Goal: Navigation & Orientation: Find specific page/section

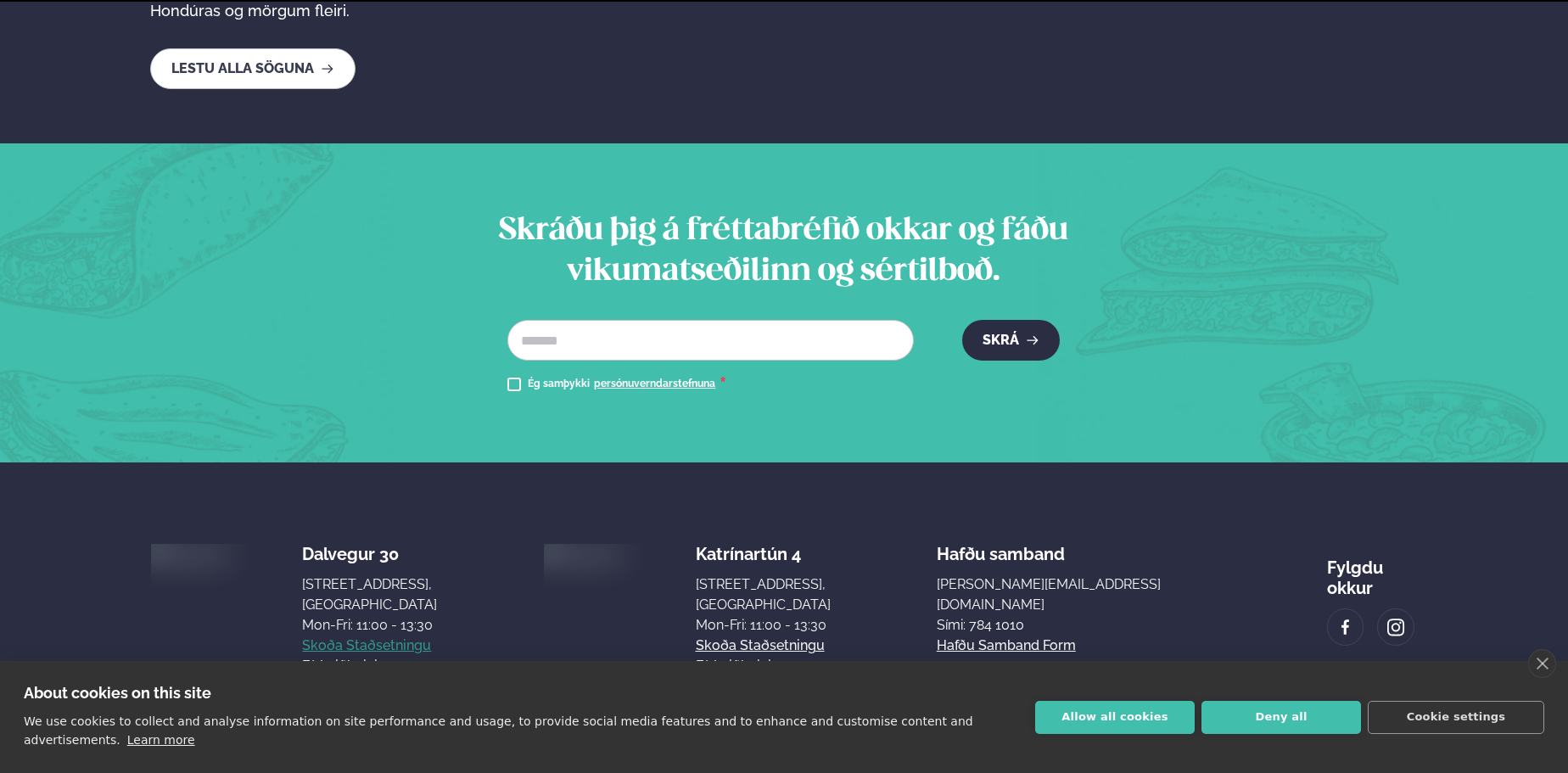
scroll to position [3046, 0]
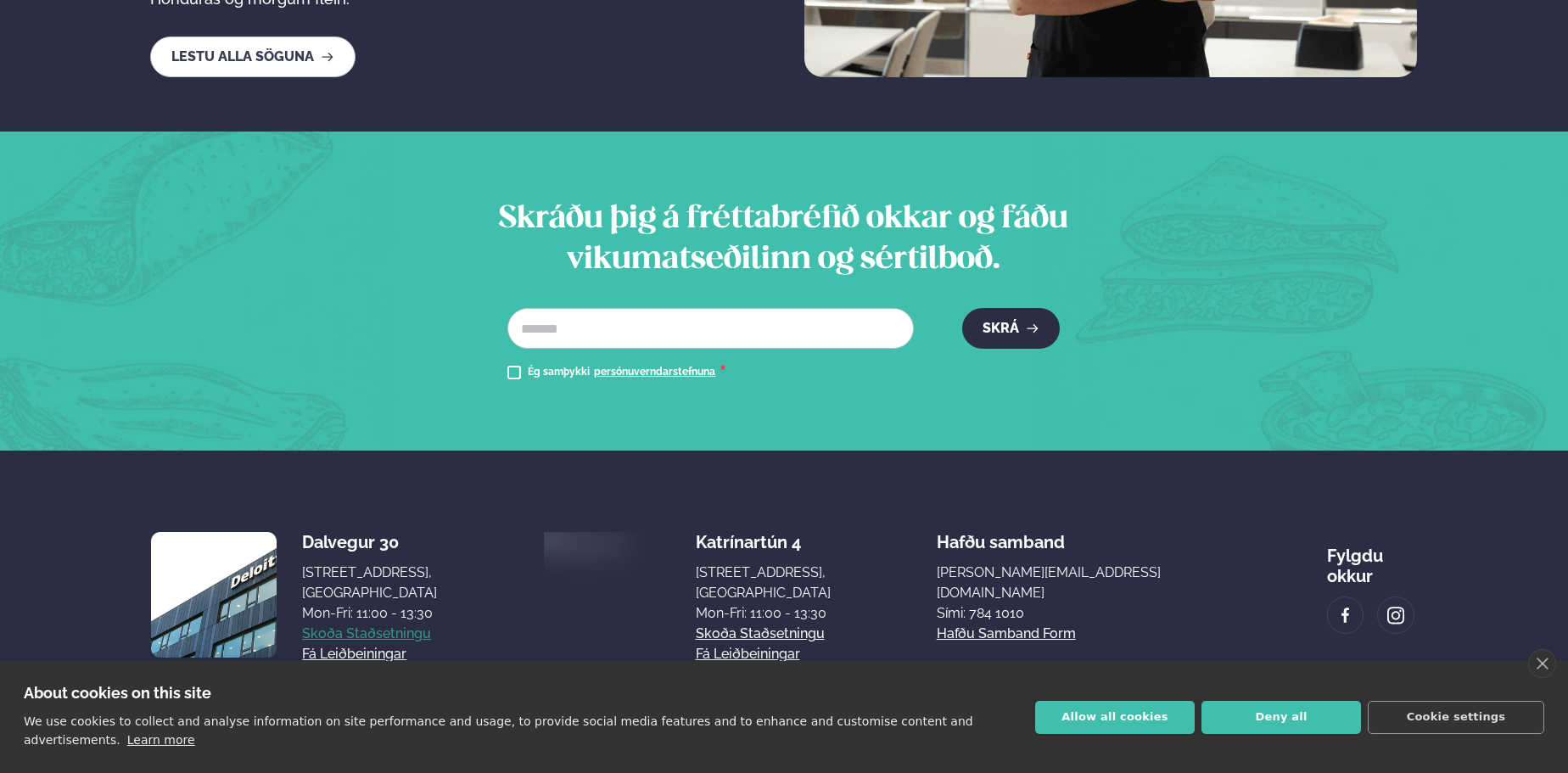
click at [368, 623] on link "Skoða staðsetningu" at bounding box center [367, 634] width 129 height 20
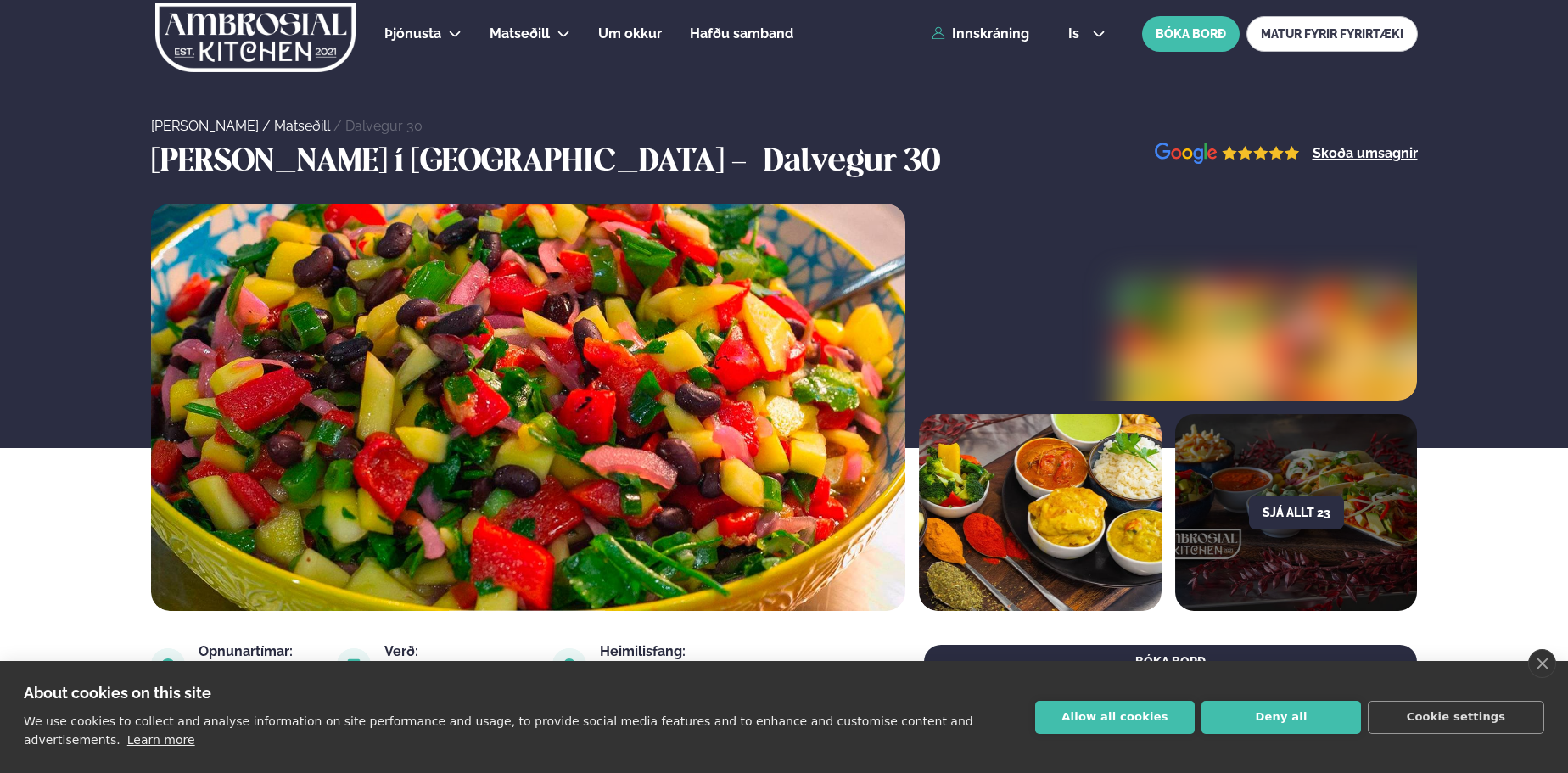
scroll to position [255, 0]
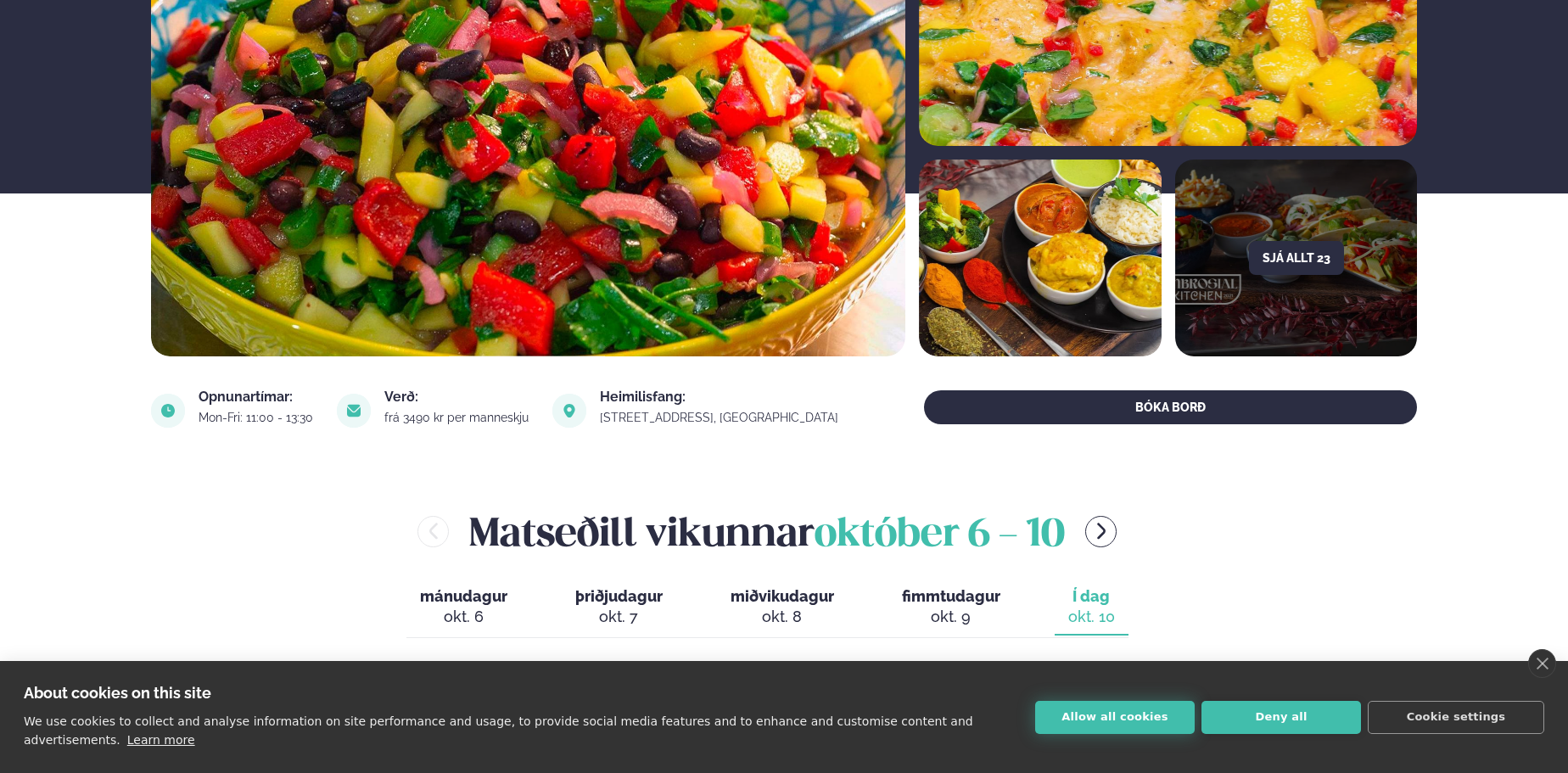
click at [1113, 718] on button "Allow all cookies" at bounding box center [1115, 718] width 160 height 33
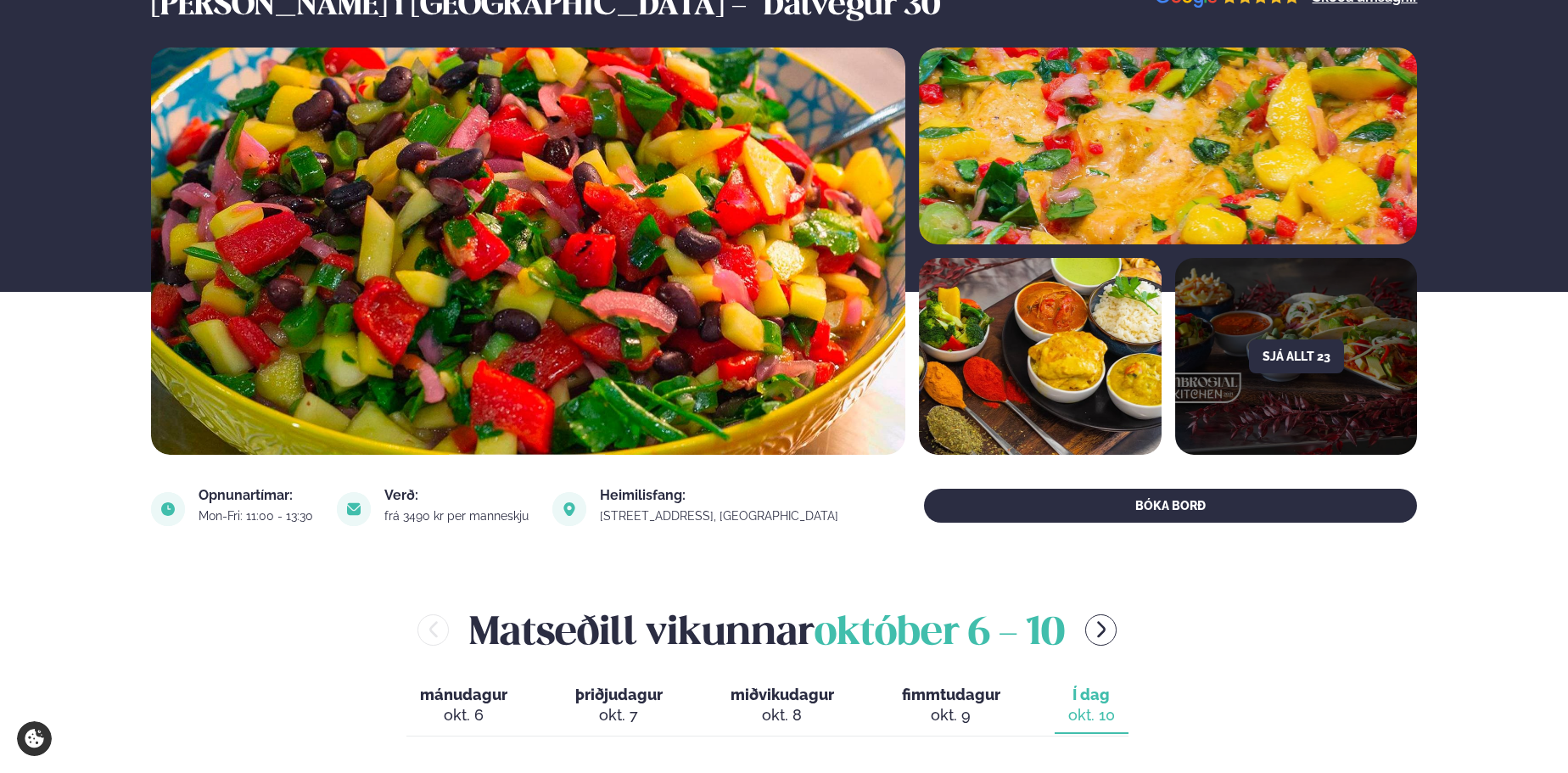
scroll to position [0, 0]
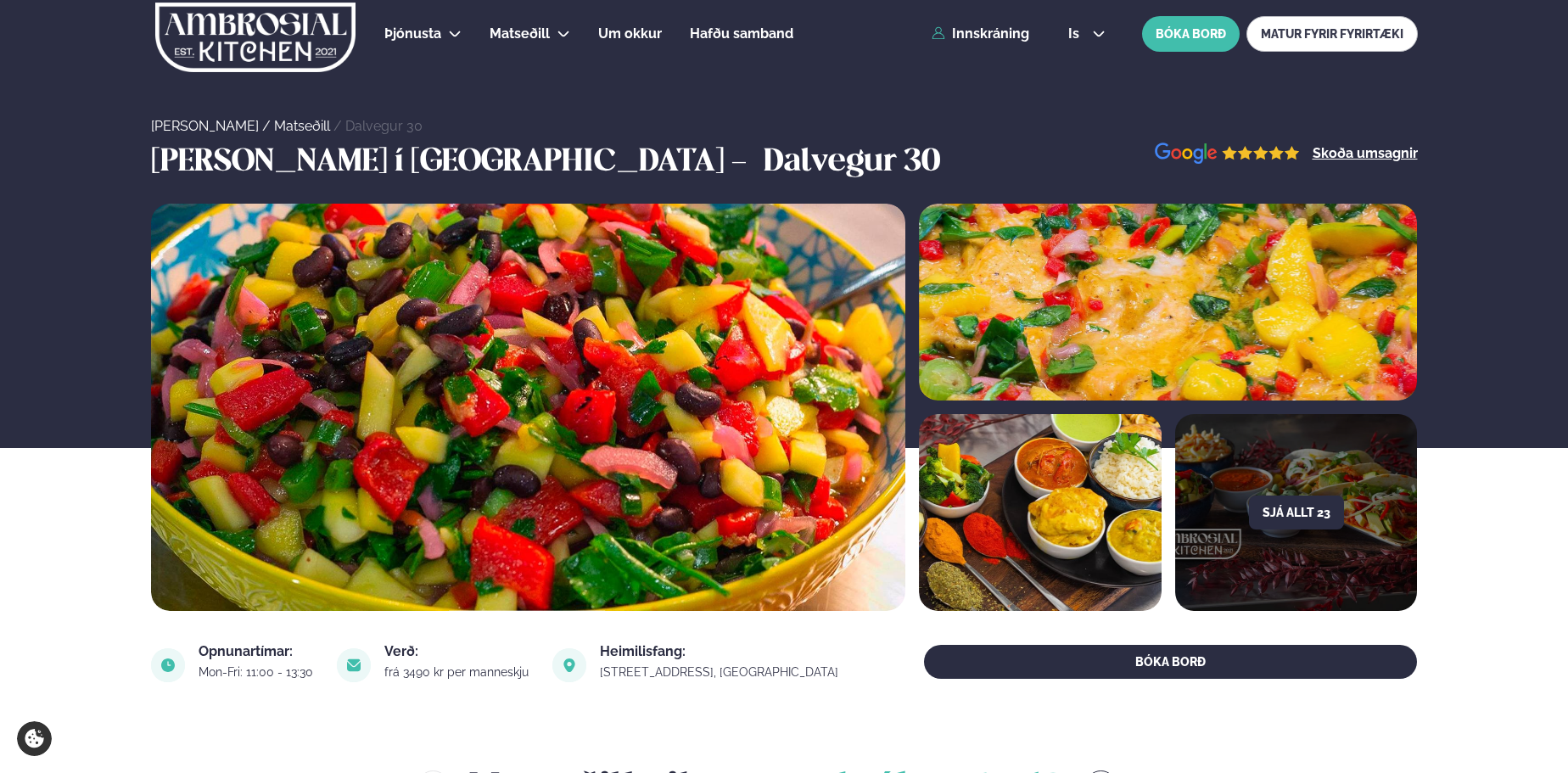
click at [331, 33] on img at bounding box center [256, 37] width 203 height 69
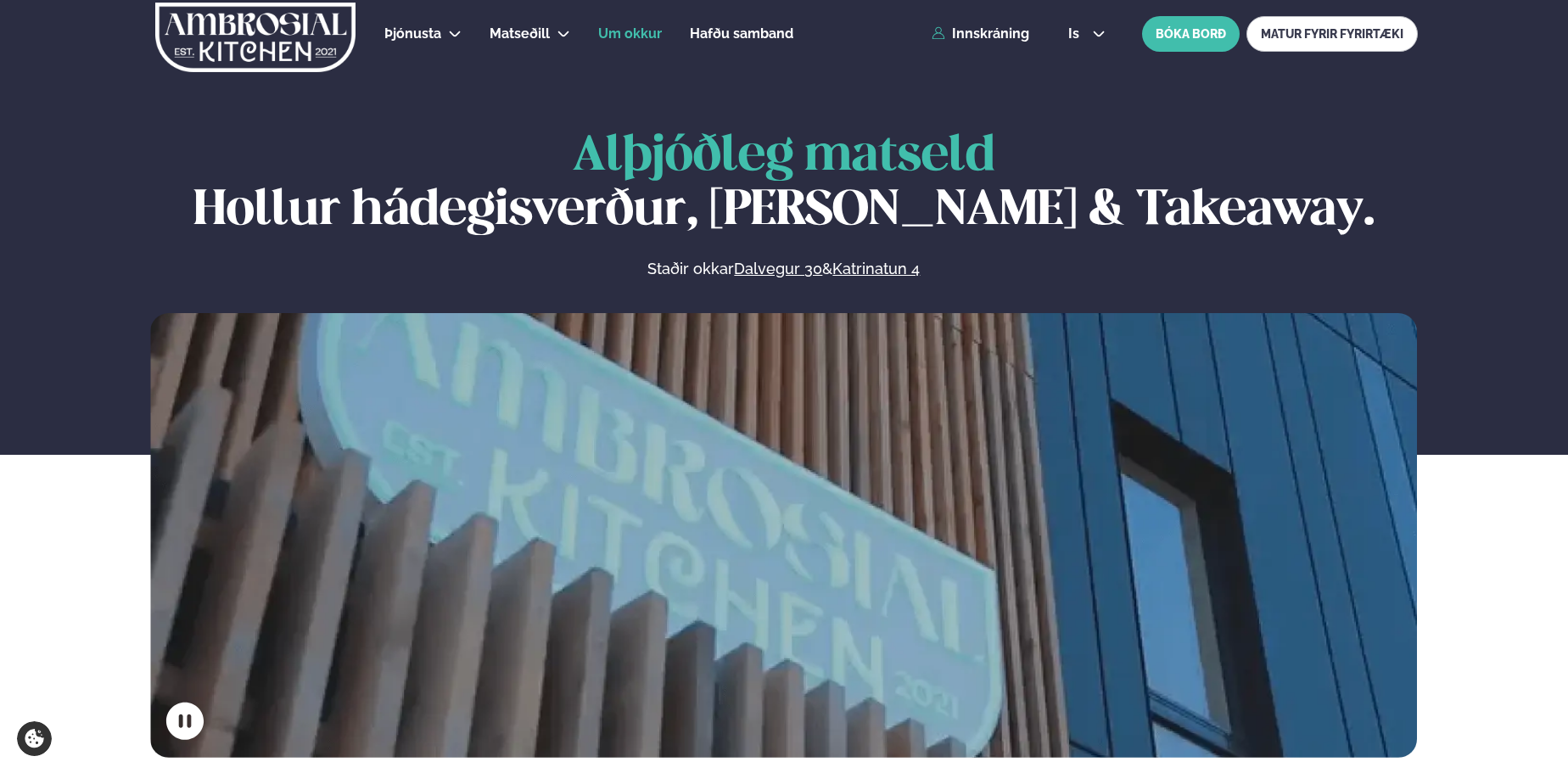
click at [616, 25] on link "Um okkur" at bounding box center [630, 34] width 64 height 20
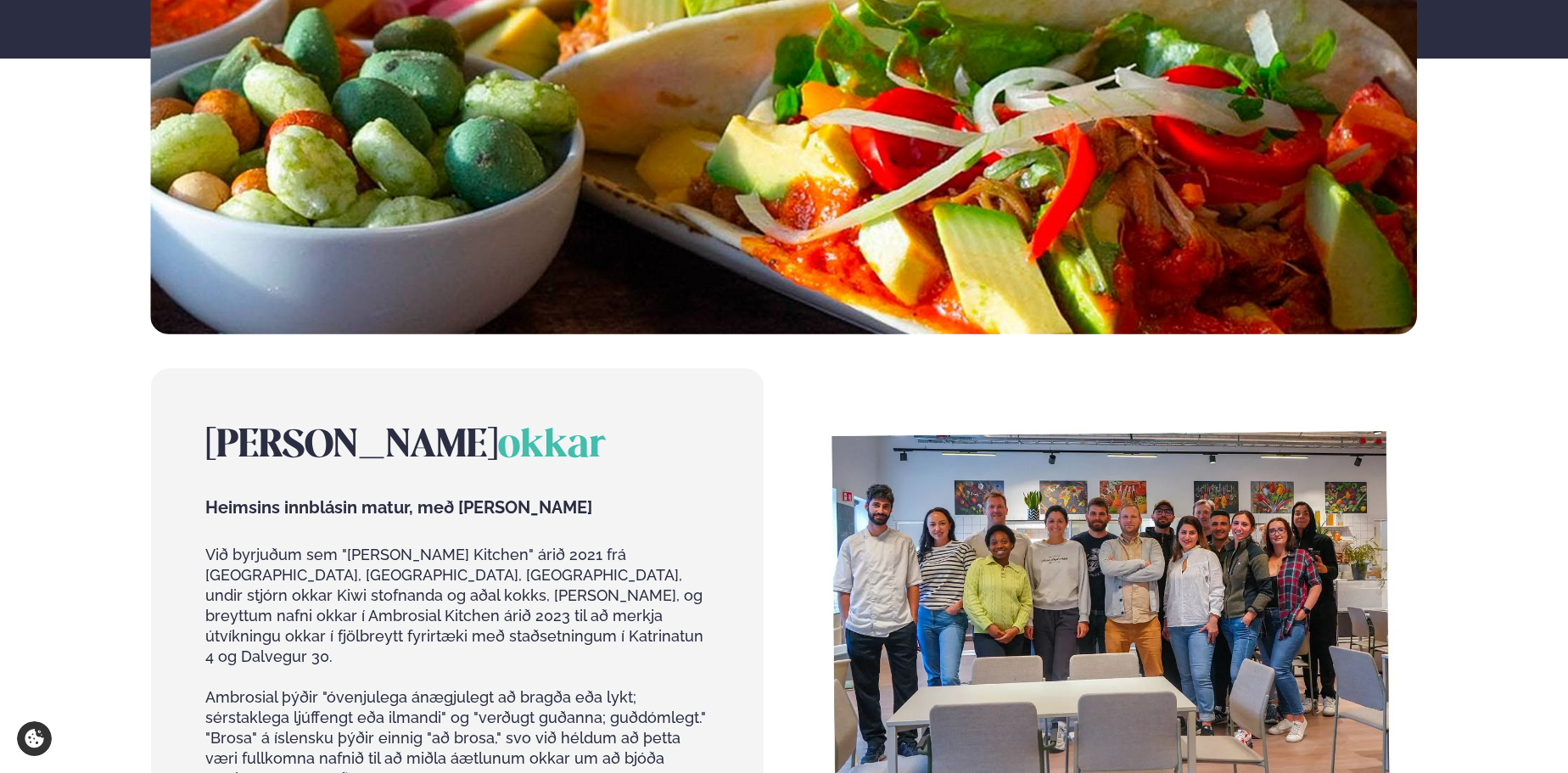
scroll to position [424, 0]
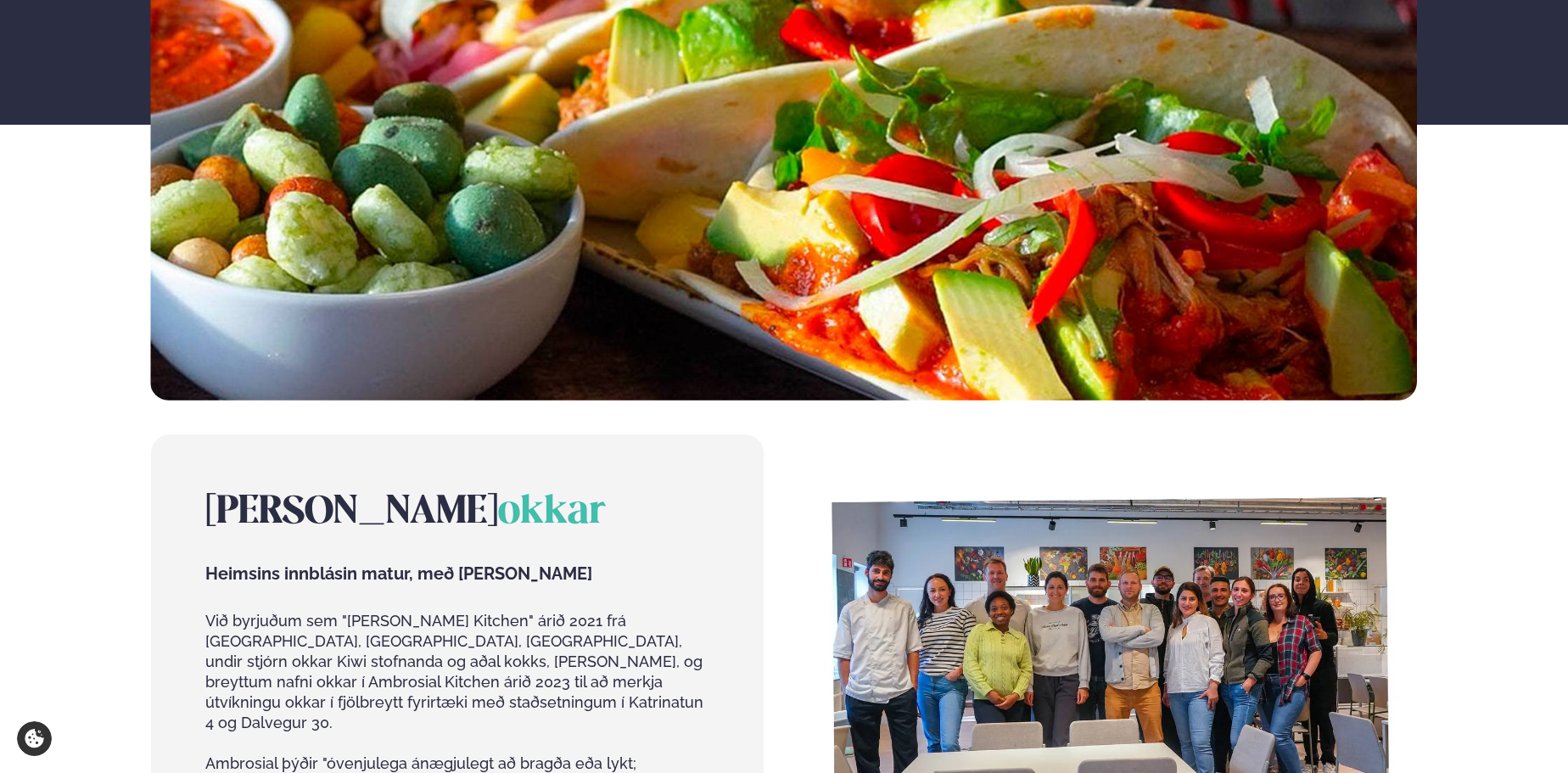
click at [1046, 575] on img at bounding box center [1111, 671] width 613 height 475
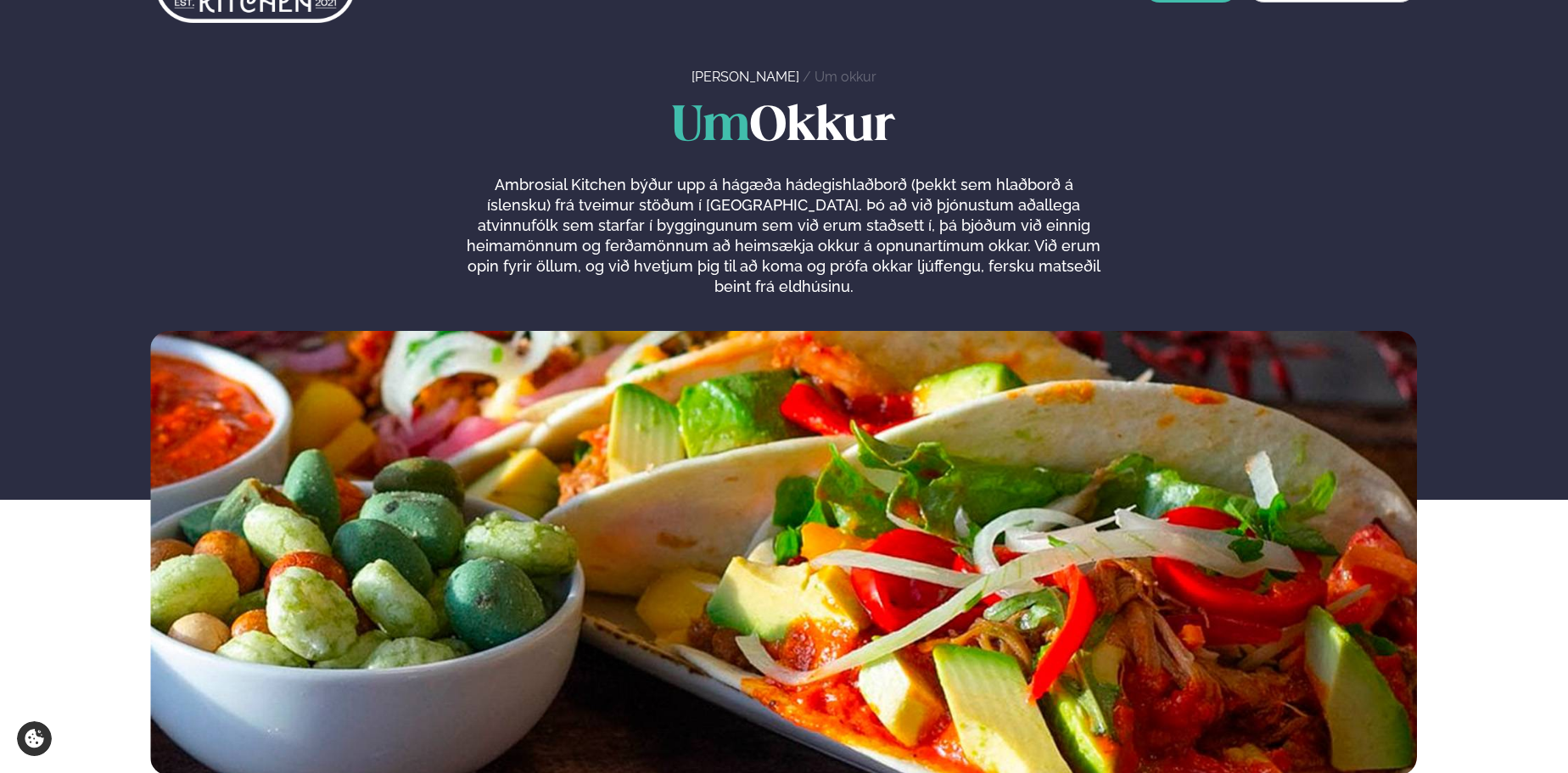
scroll to position [0, 0]
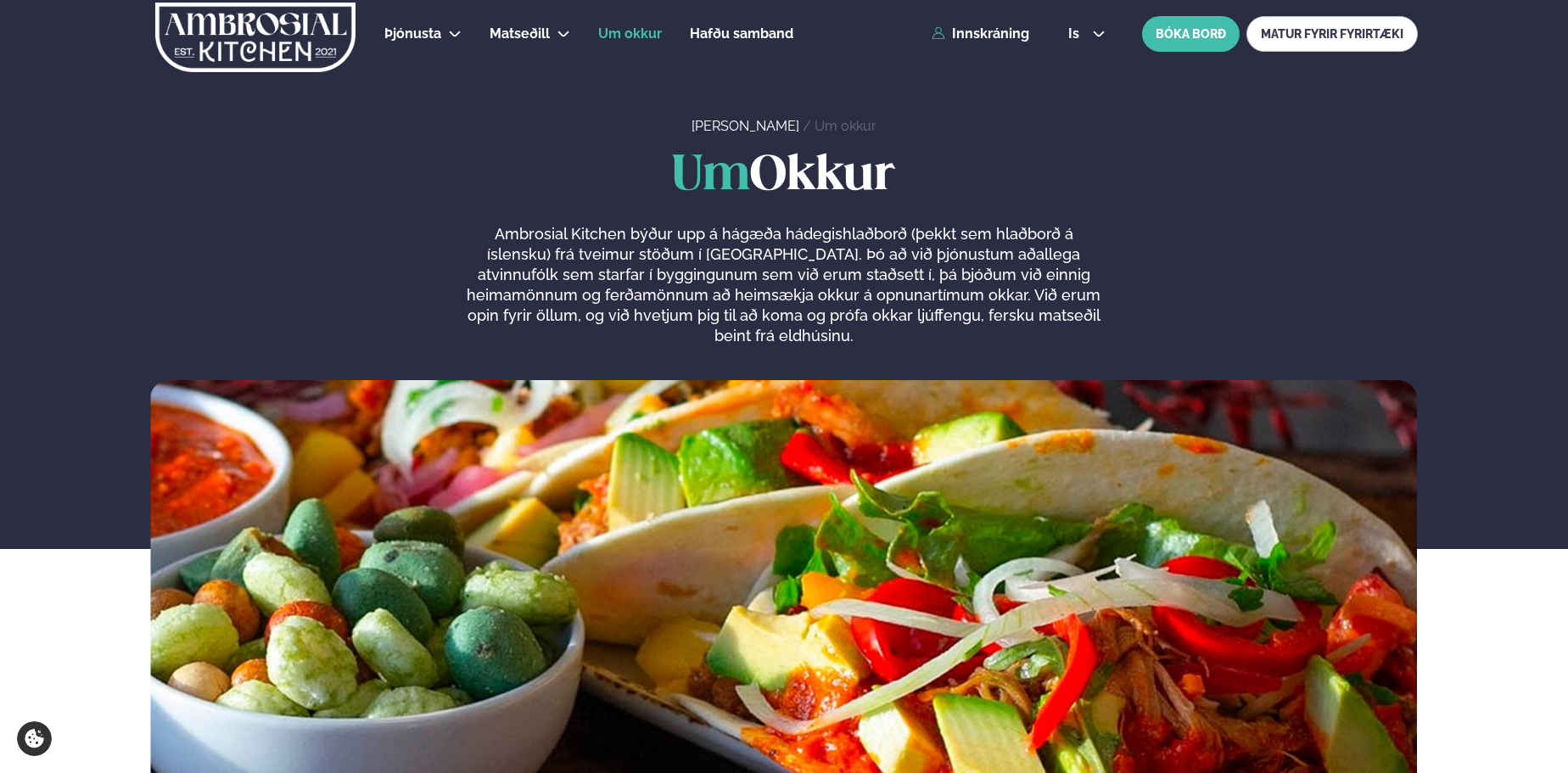
click at [638, 31] on span "Um okkur" at bounding box center [630, 33] width 64 height 16
click at [1209, 25] on button "BÓKA BORÐ" at bounding box center [1191, 33] width 98 height 36
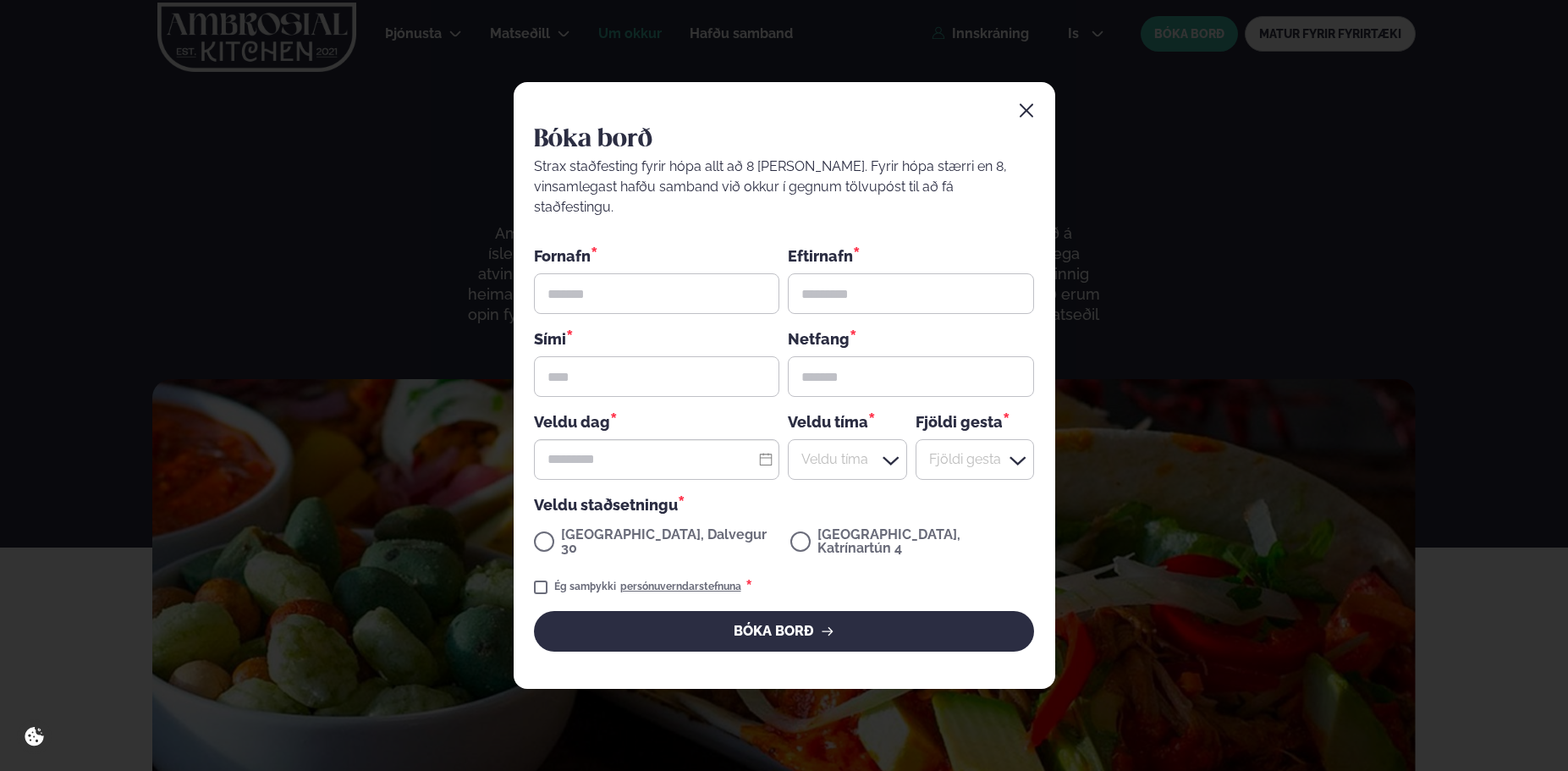
click at [660, 533] on div "[GEOGRAPHIC_DATA], Dalvegur 30" at bounding box center [653, 543] width 239 height 31
click at [637, 533] on div "[GEOGRAPHIC_DATA], Dalvegur 30" at bounding box center [653, 543] width 239 height 31
click at [790, 531] on div "[GEOGRAPHIC_DATA], Katrínartún 4" at bounding box center [912, 543] width 244 height 31
click at [1027, 120] on icon "button" at bounding box center [1026, 111] width 17 height 17
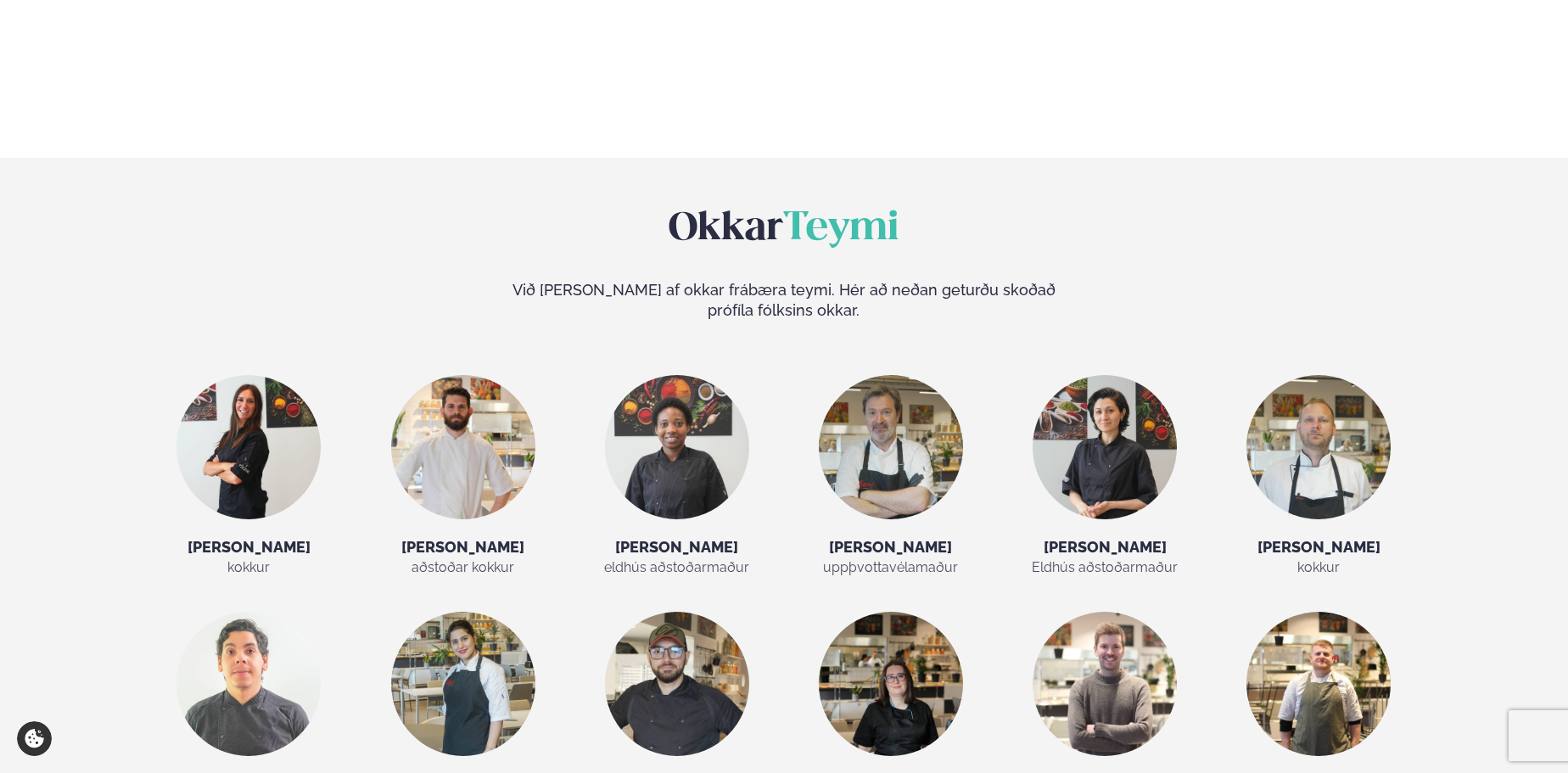
scroll to position [2841, 0]
click at [1109, 537] on h5 "[PERSON_NAME]" at bounding box center [1105, 548] width 182 height 20
click at [1321, 665] on div "[PERSON_NAME] kokkur [PERSON_NAME] aðstoðar kokkur [PERSON_NAME] eldhús aðstoða…" at bounding box center [784, 733] width 1267 height 715
